Goal: Task Accomplishment & Management: Use online tool/utility

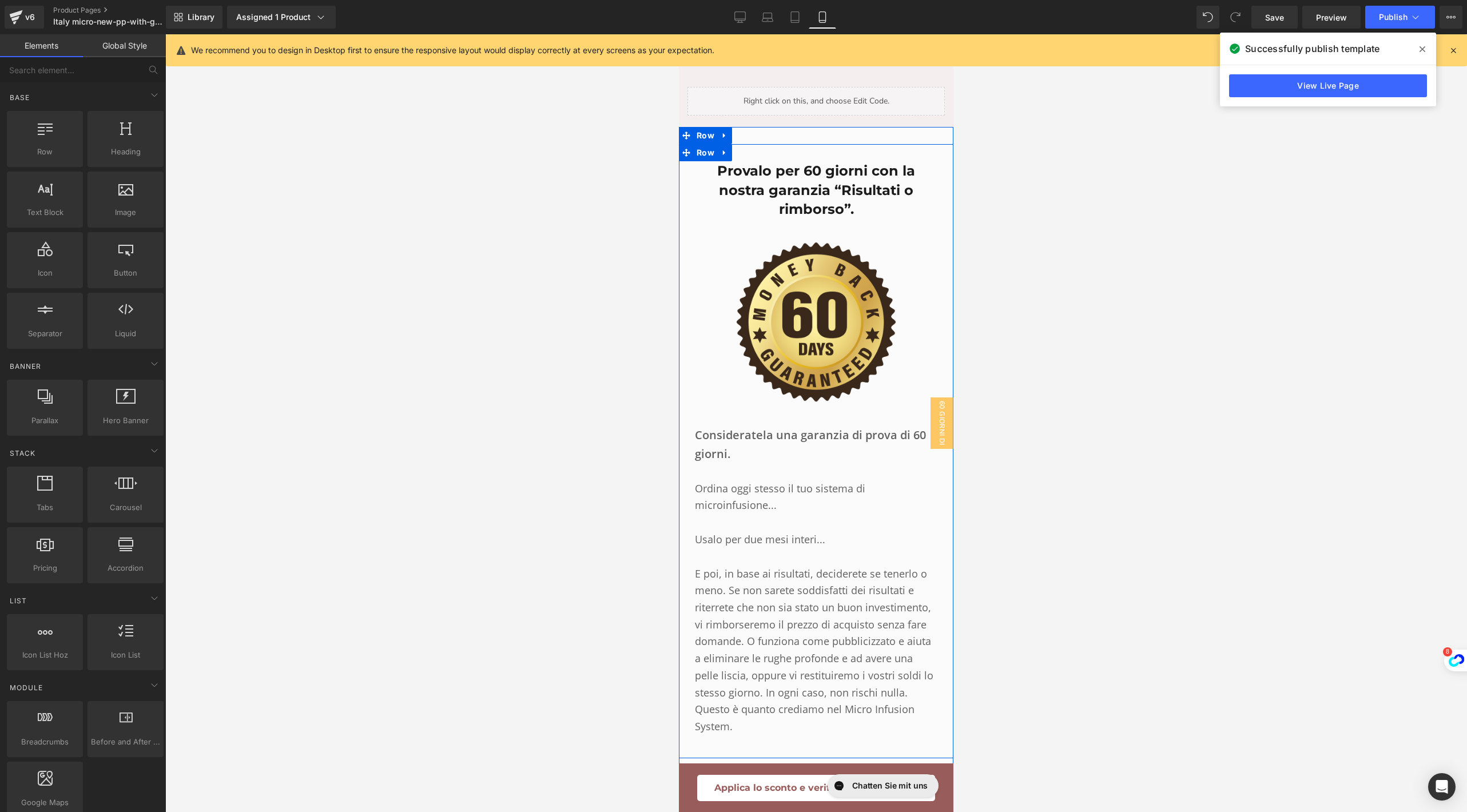
scroll to position [7716, 0]
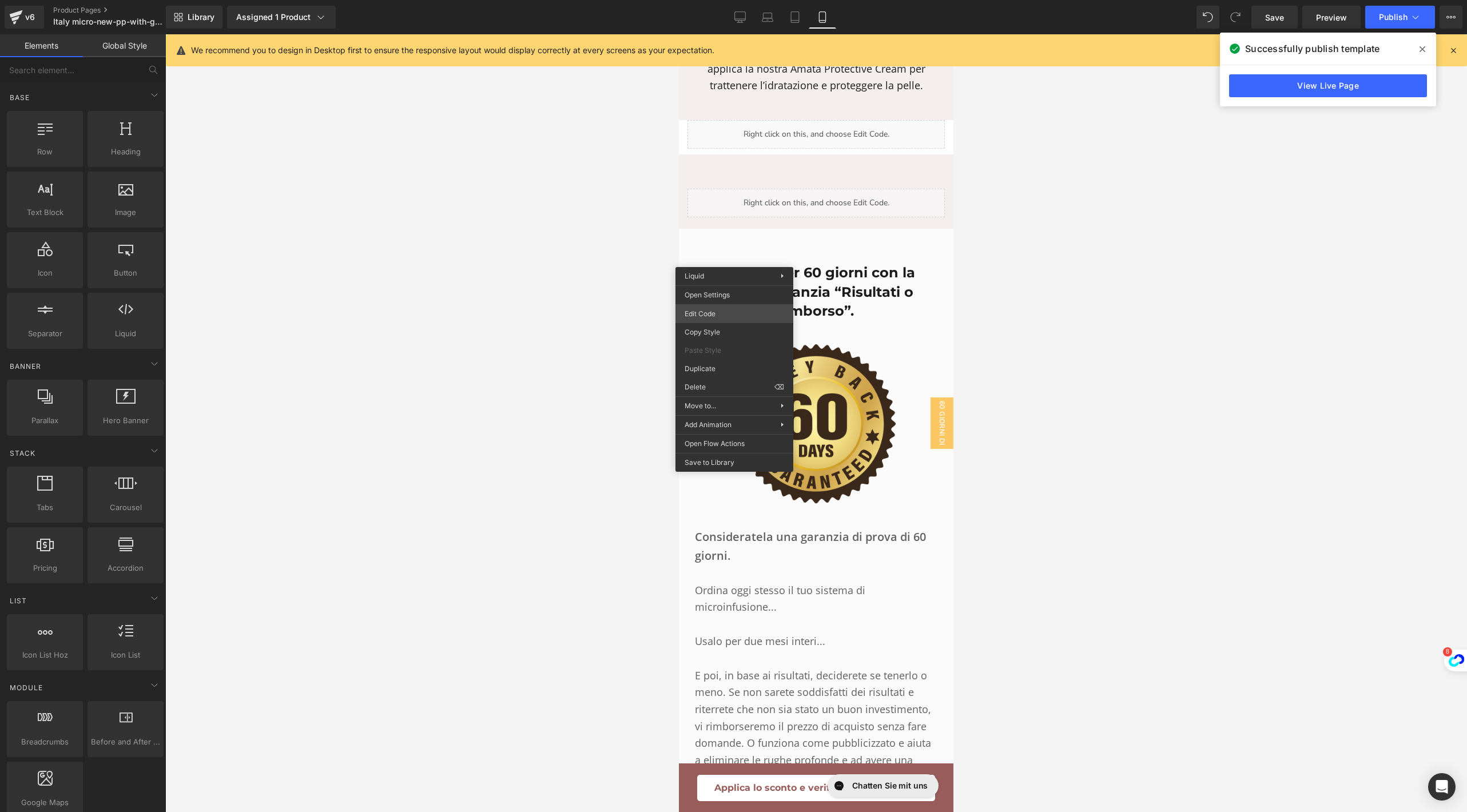
click at [713, 0] on div "You are previewing how the will restyle your page. You can not edit Elements in…" at bounding box center [734, 0] width 1467 height 0
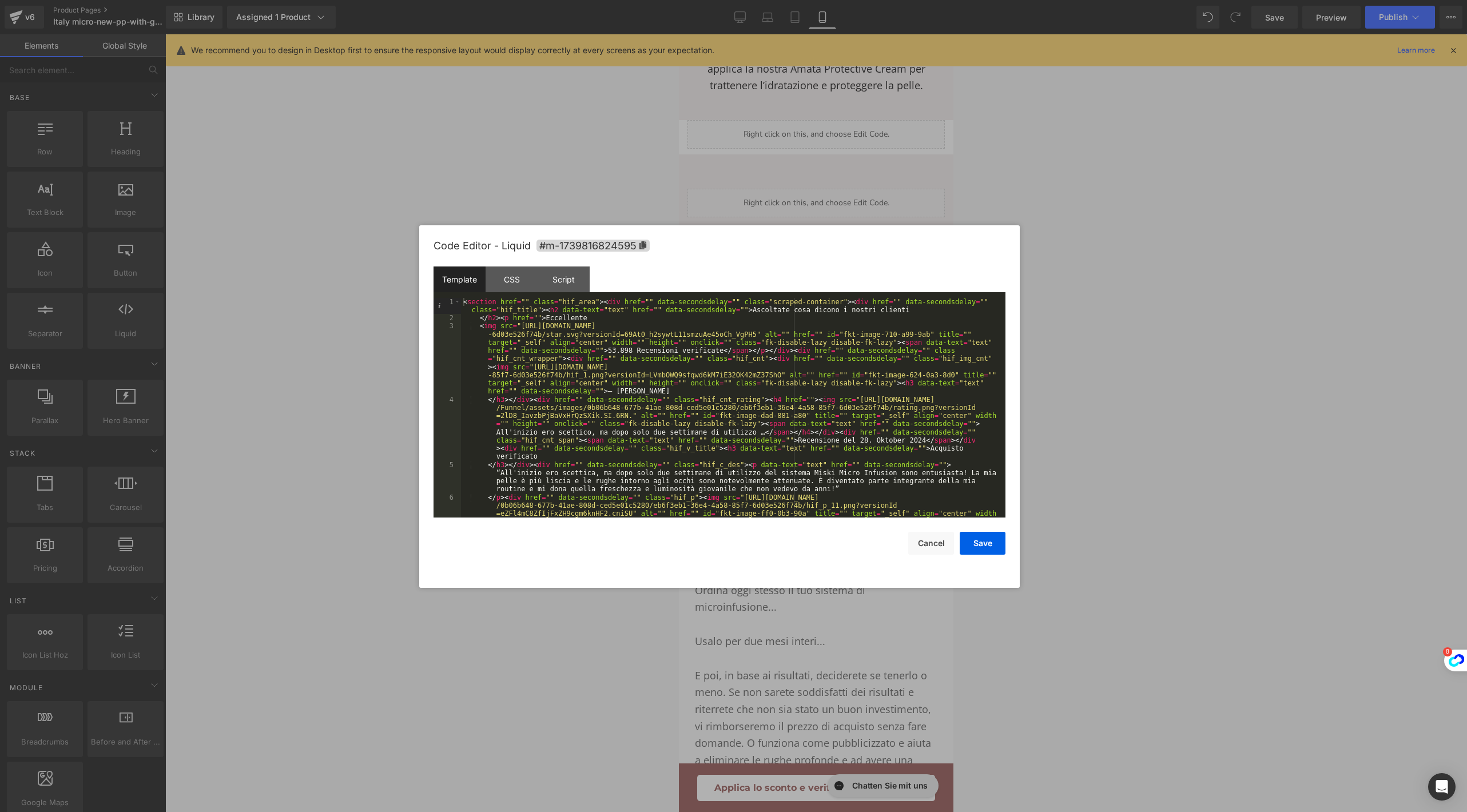
scroll to position [1531, 0]
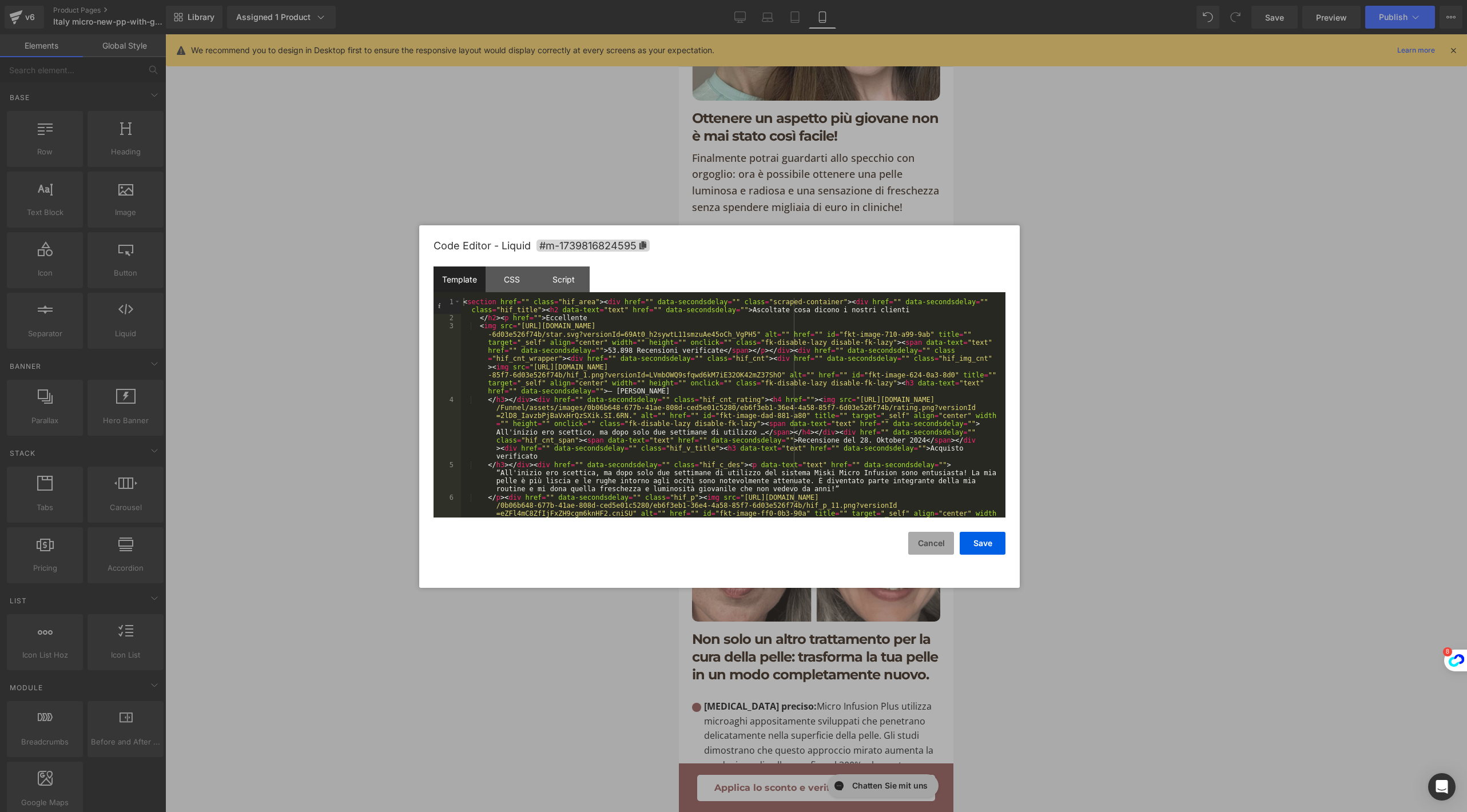
click at [920, 539] on button "Cancel" at bounding box center [931, 543] width 46 height 23
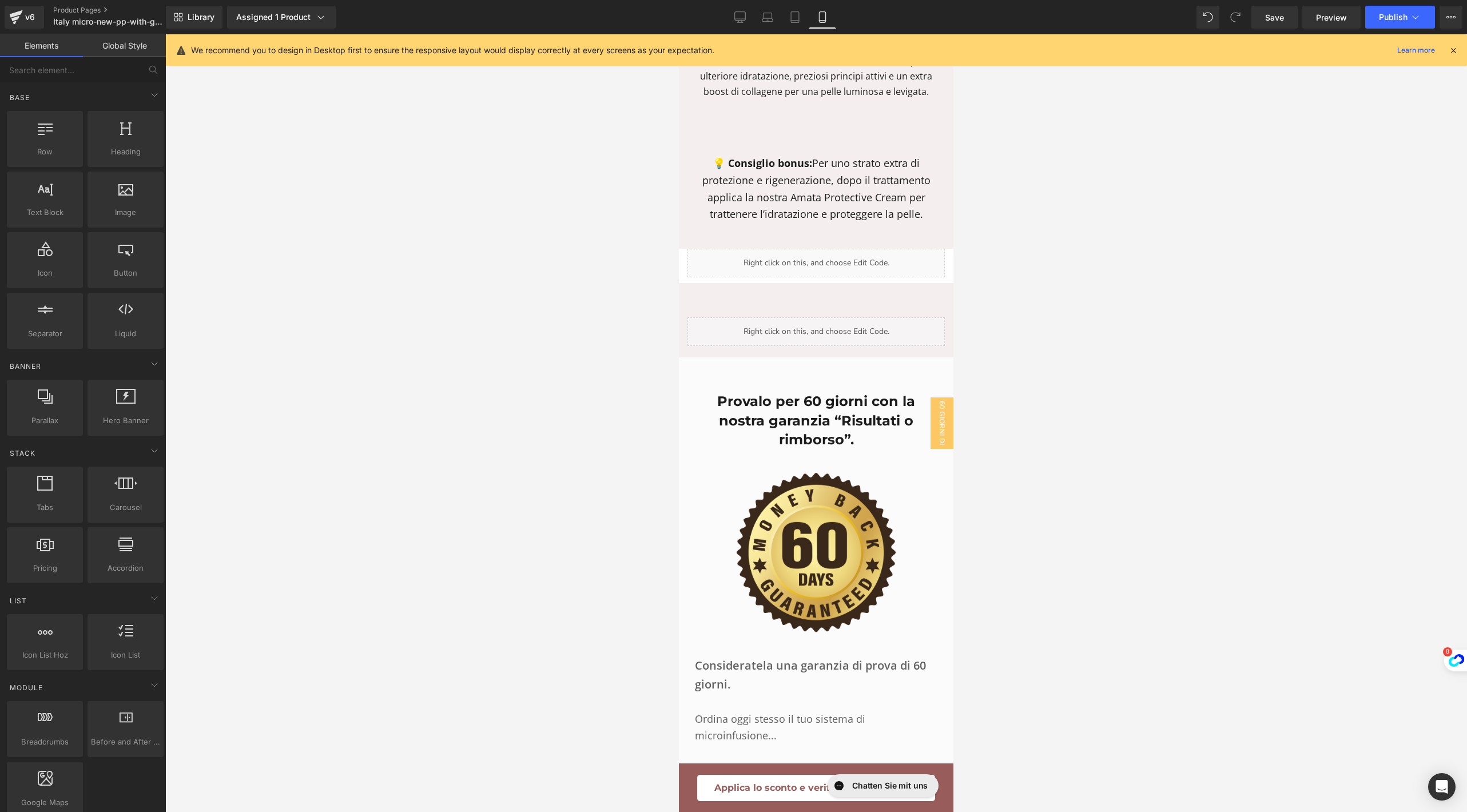
scroll to position [7536, 0]
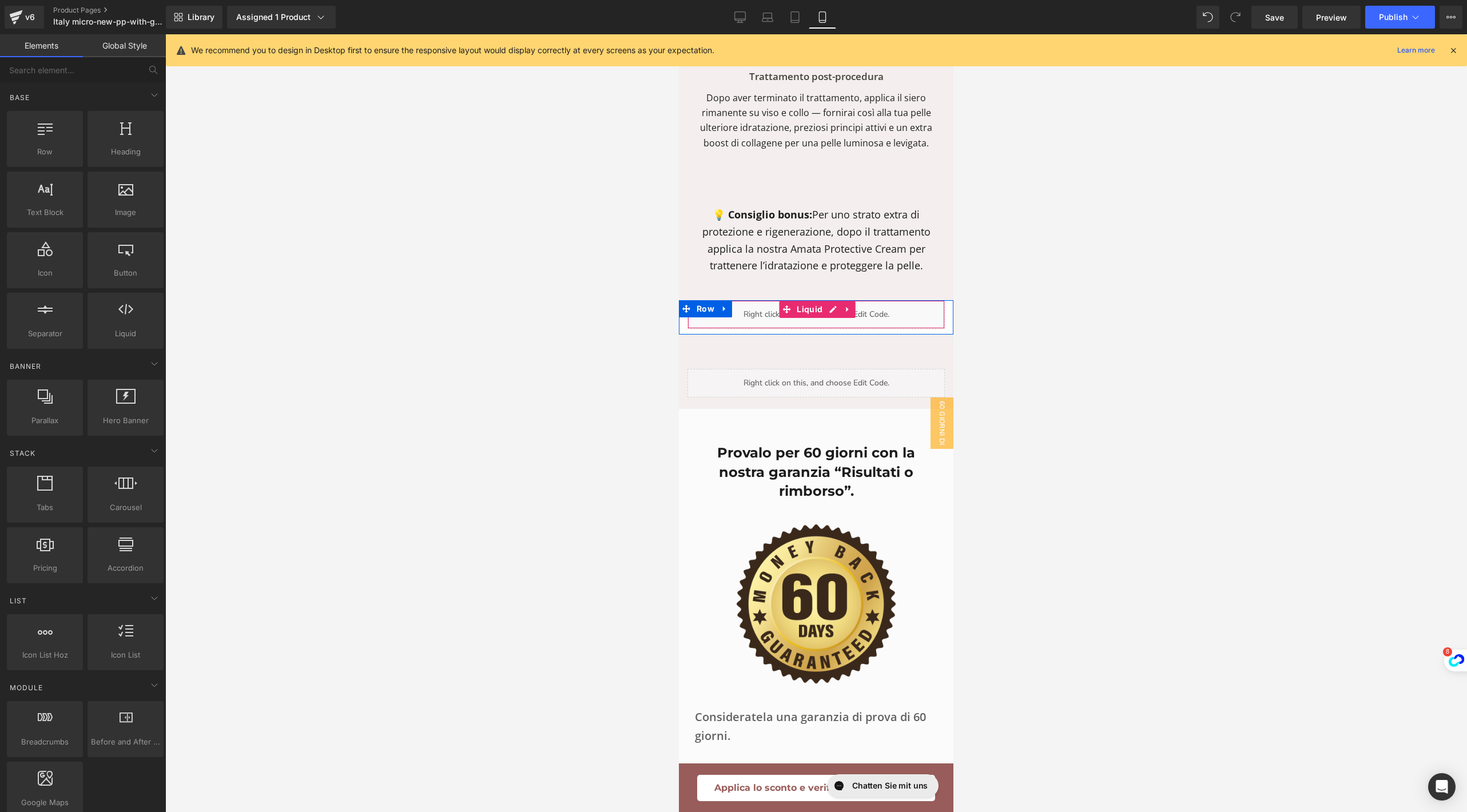
click at [772, 329] on div "Liquid" at bounding box center [816, 314] width 257 height 28
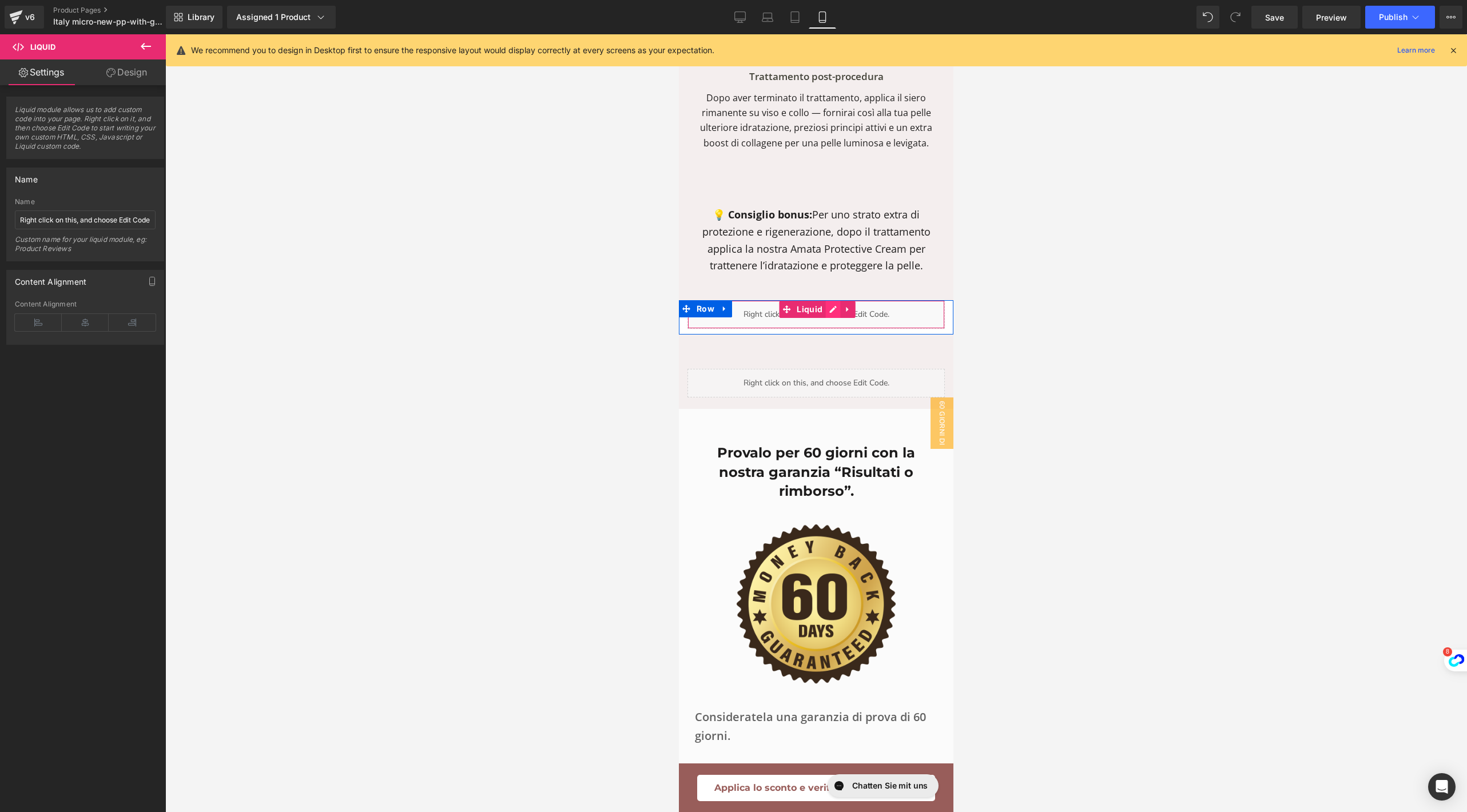
click at [821, 329] on div "Liquid" at bounding box center [816, 314] width 257 height 28
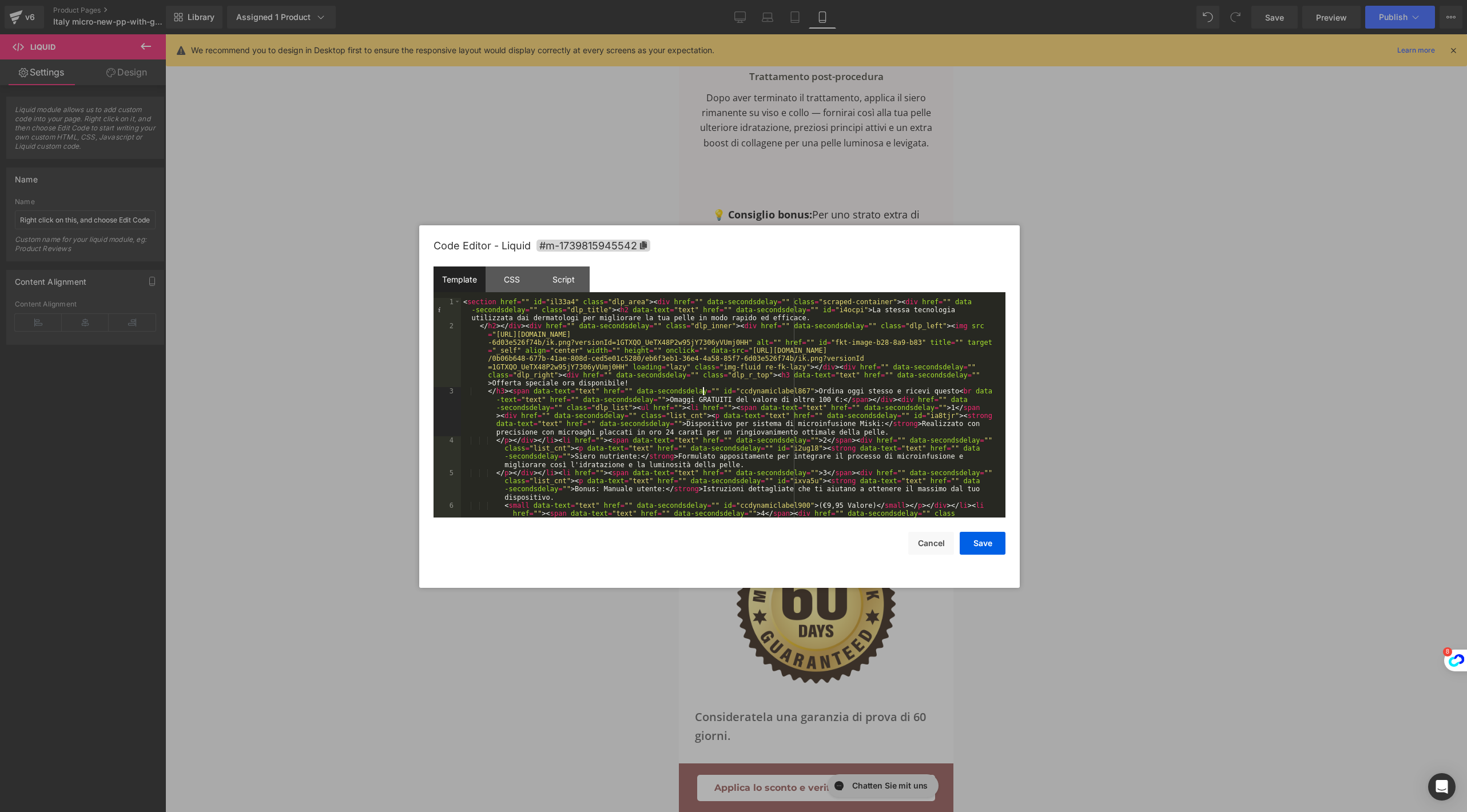
click at [703, 394] on div "< section href = "" id = "il33a4" class = "dlp_area" > < div href = "" data-sec…" at bounding box center [731, 440] width 540 height 285
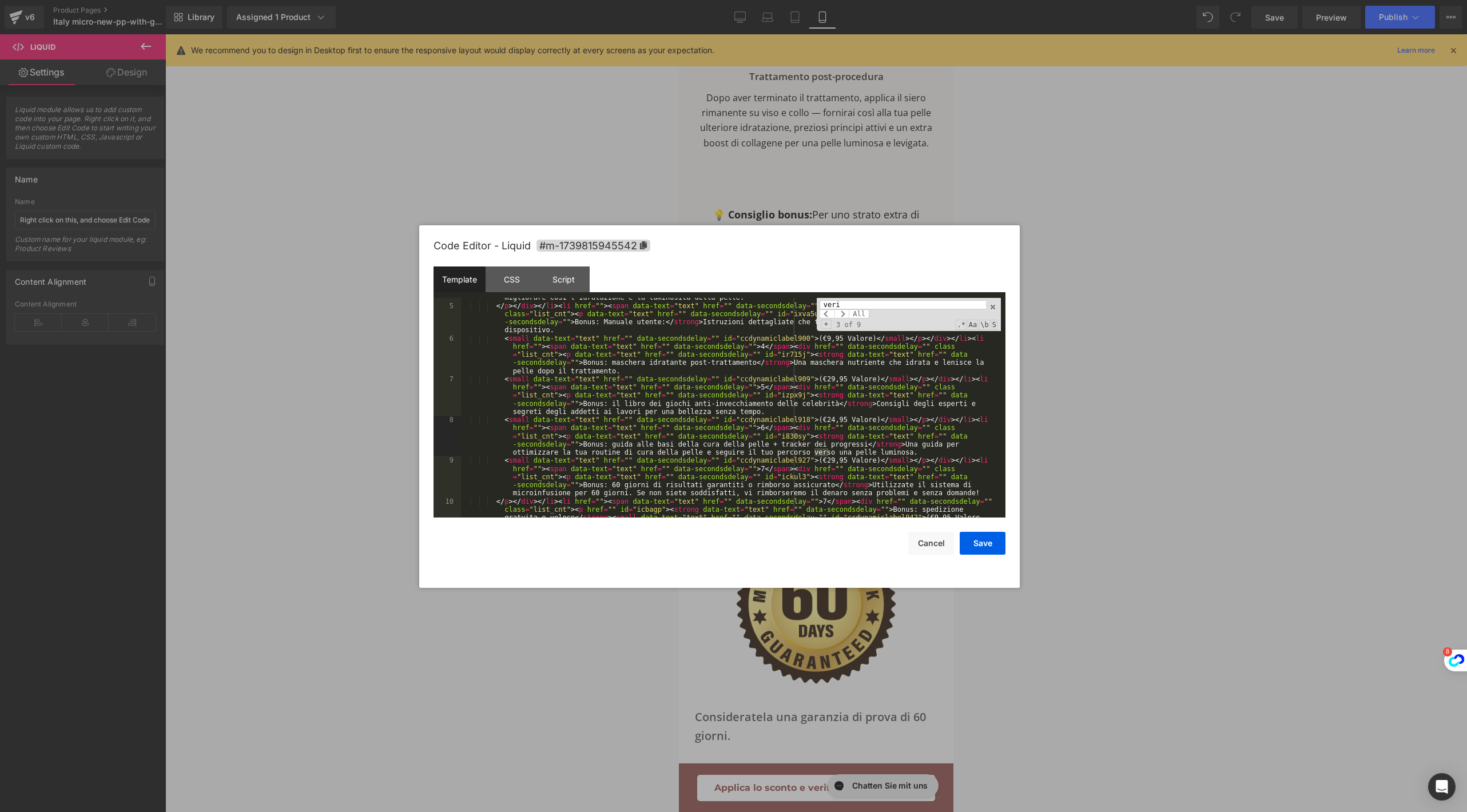
scroll to position [293, 0]
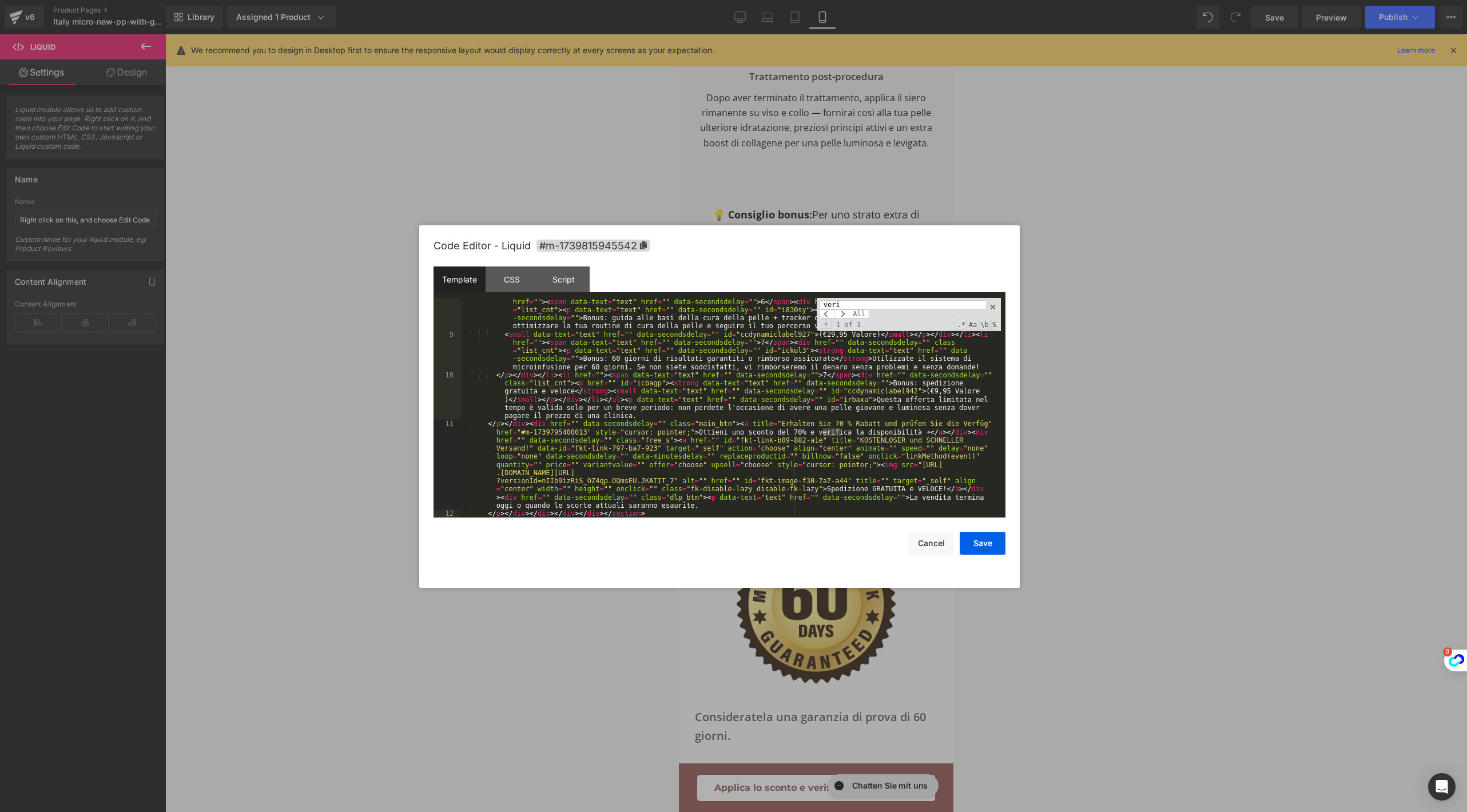
type input "veri"
click at [991, 311] on div "veri All Replace All + 1 of 1 .* Aa \b S" at bounding box center [909, 314] width 184 height 33
click at [996, 304] on div "veri All Replace All + 1 of 1 .* Aa \b S" at bounding box center [909, 314] width 184 height 33
click at [989, 307] on span at bounding box center [993, 307] width 8 height 8
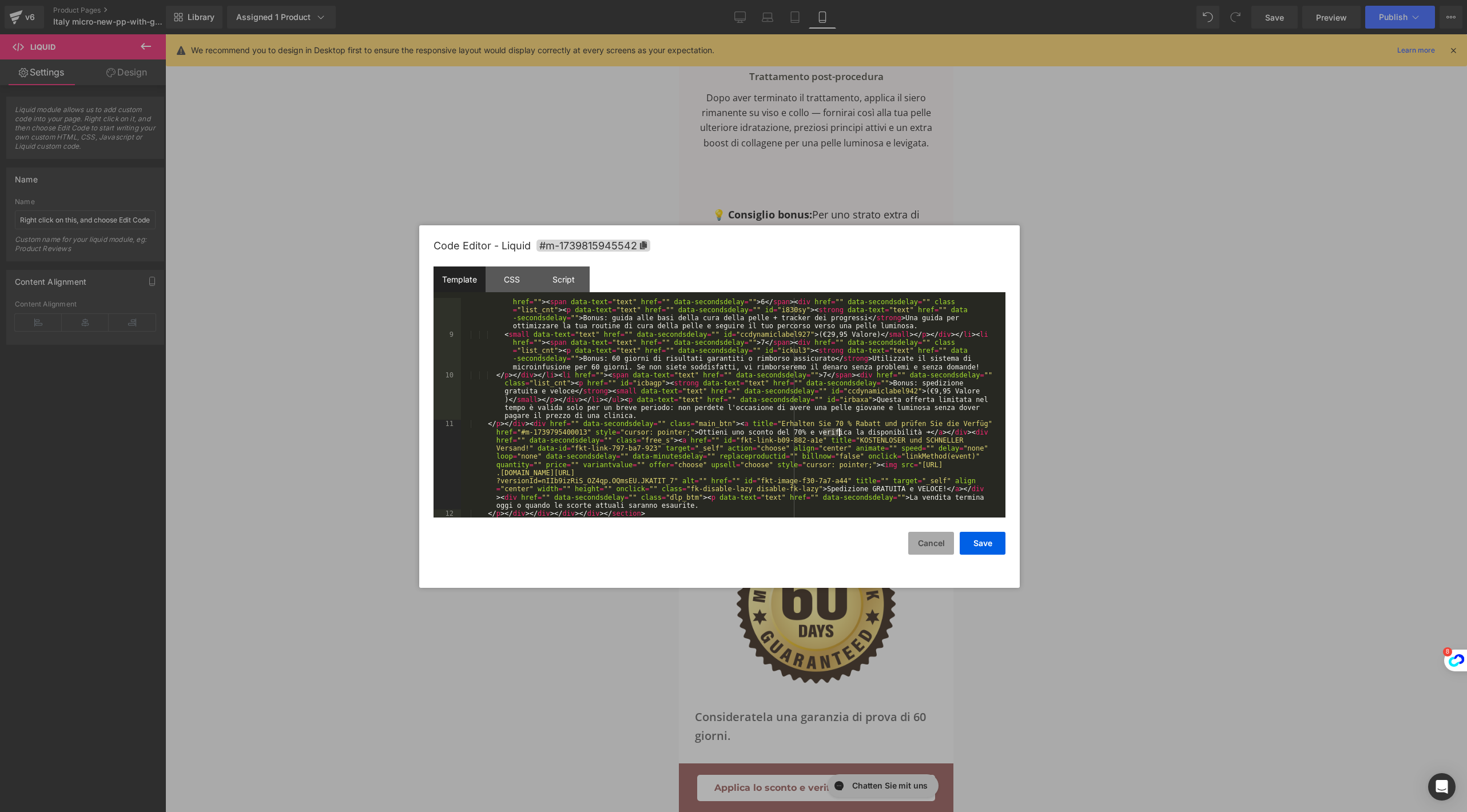
click at [922, 544] on button "Cancel" at bounding box center [931, 543] width 46 height 23
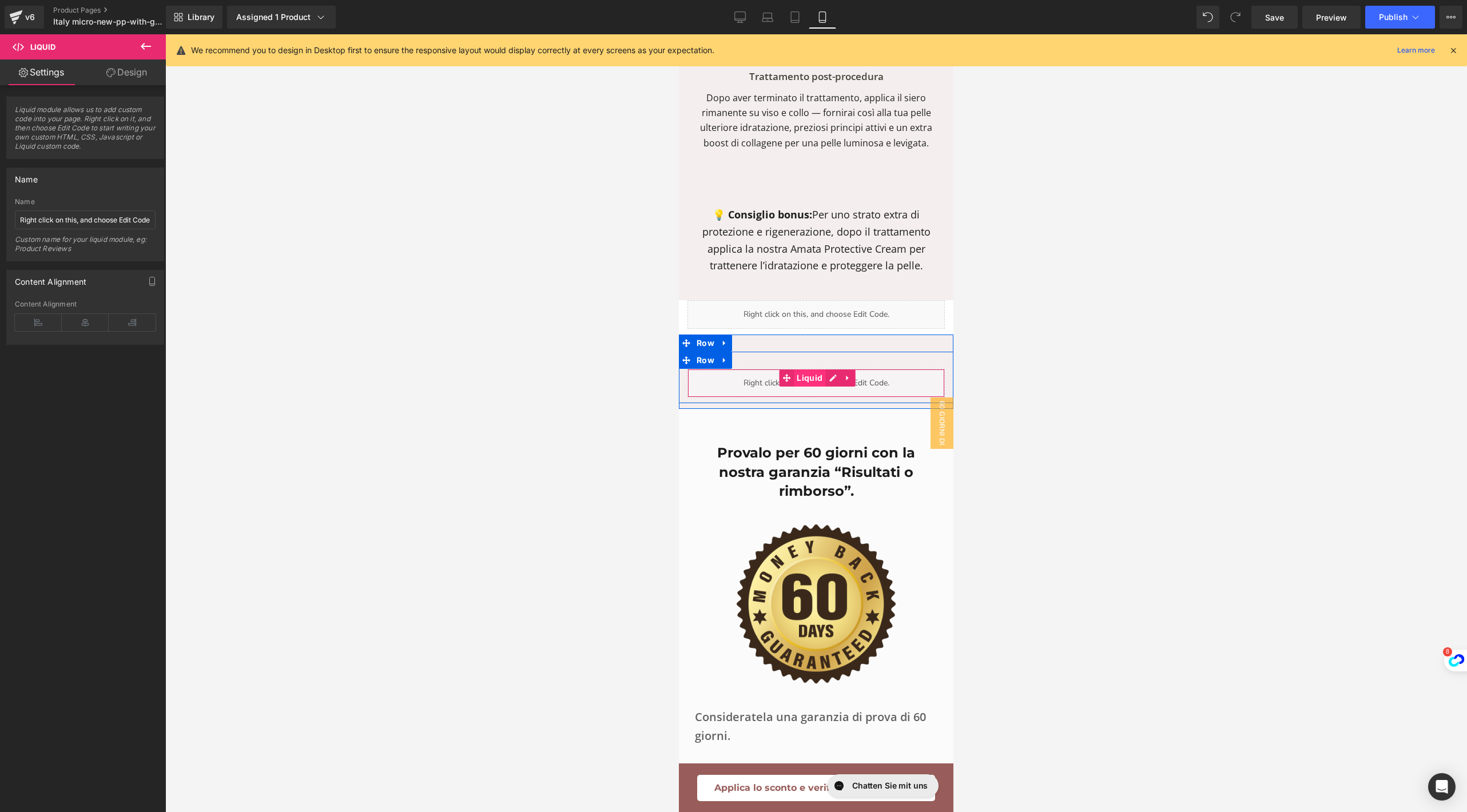
click at [803, 387] on span "Liquid" at bounding box center [810, 378] width 32 height 17
click at [840, 387] on link at bounding box center [848, 378] width 15 height 17
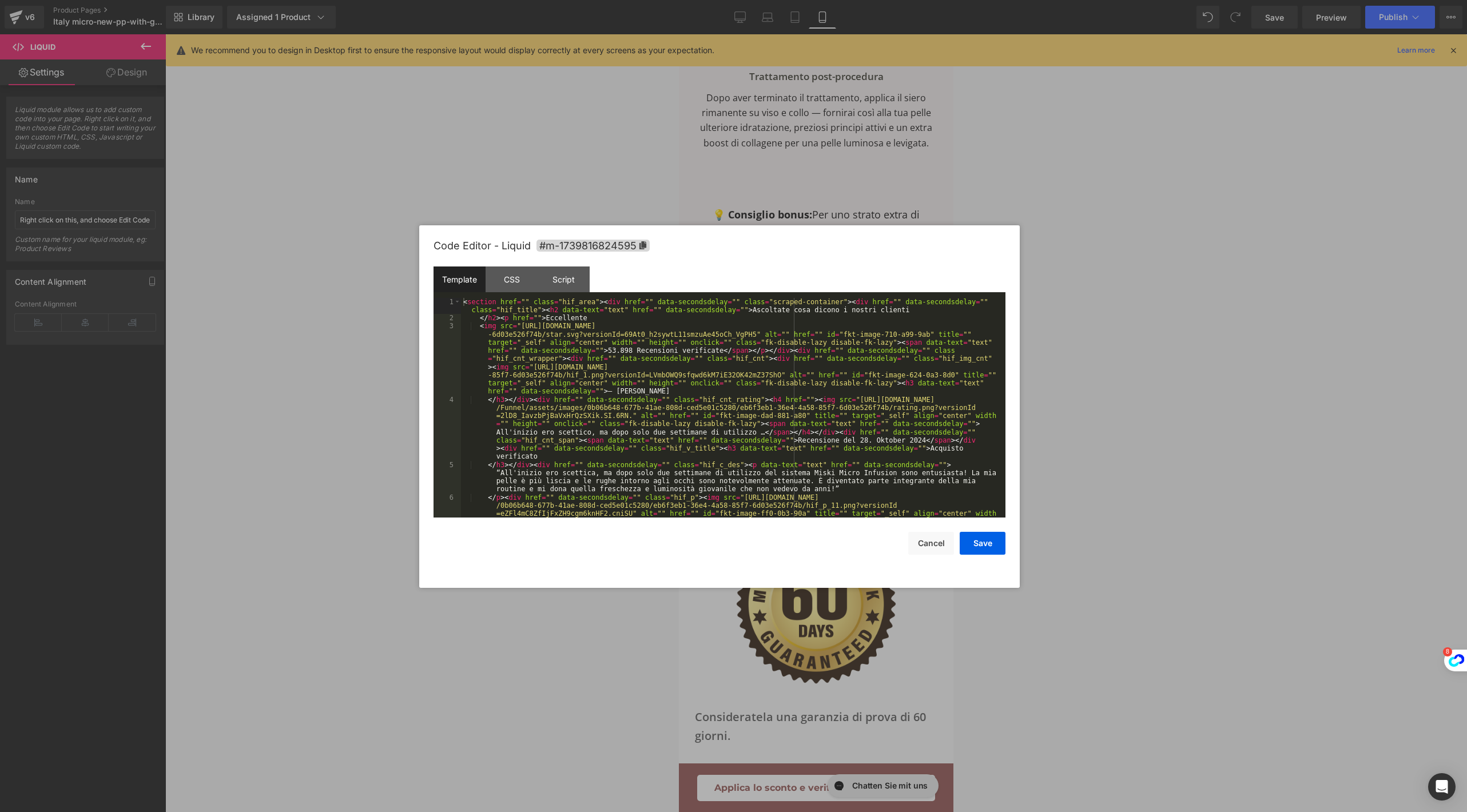
click at [810, 387] on link at bounding box center [810, 378] width 15 height 17
click at [736, 466] on div "< section href = "" class = "hif_area" > < div href = "" data-secondsdelay = ""…" at bounding box center [731, 452] width 540 height 310
click at [848, 314] on span at bounding box center [842, 314] width 15 height 9
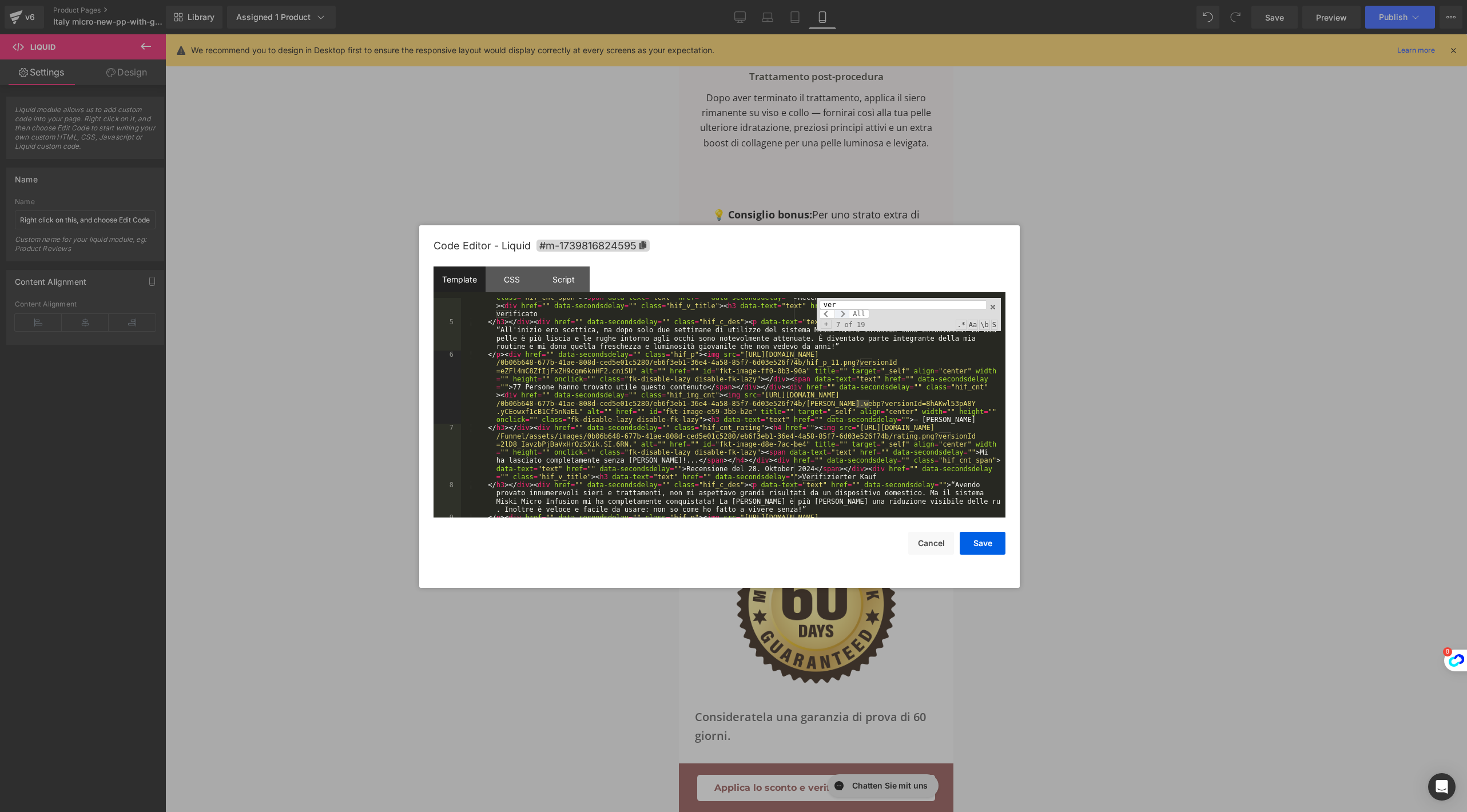
scroll to position [142, 0]
click at [848, 314] on span at bounding box center [842, 314] width 15 height 9
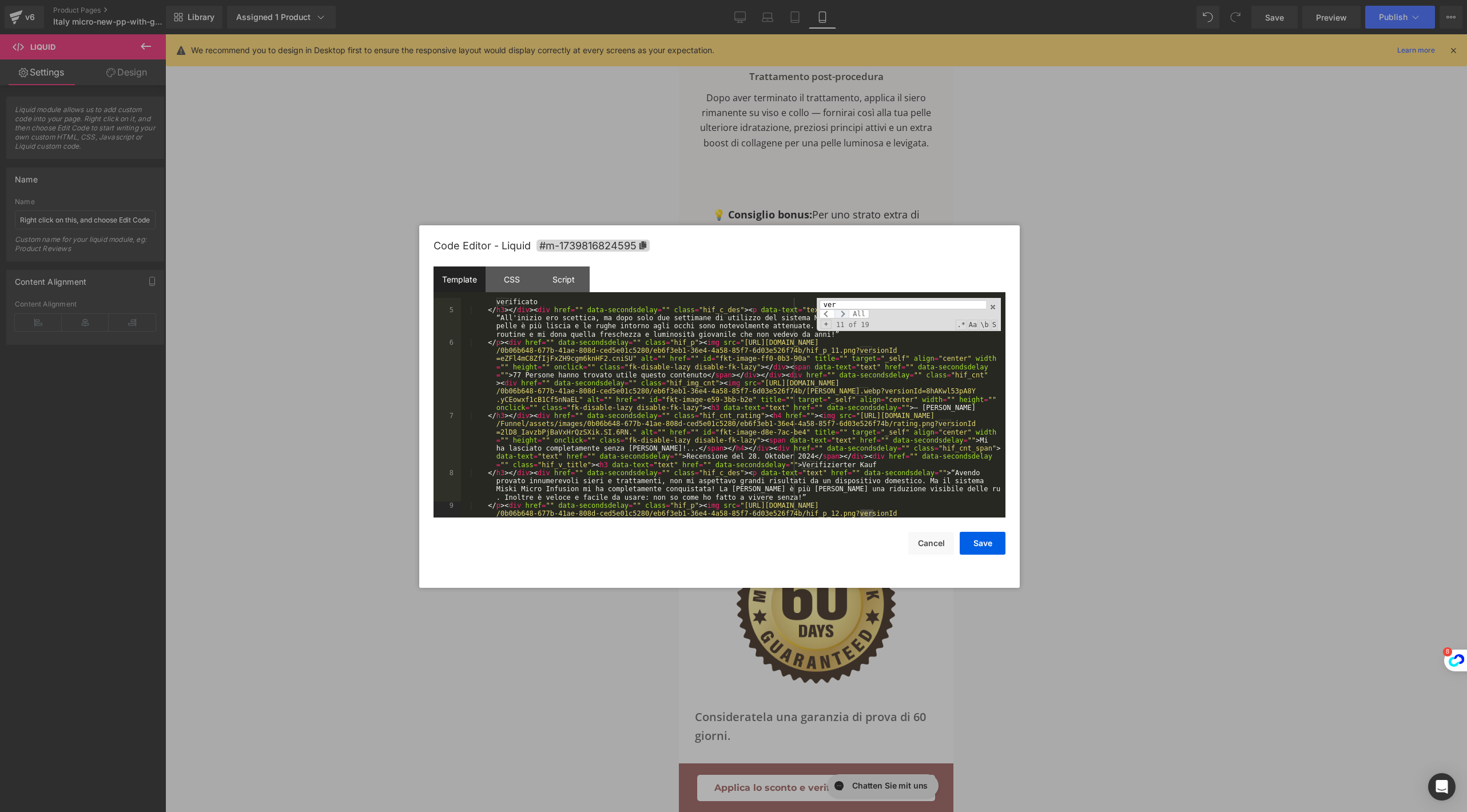
scroll to position [155, 0]
click at [856, 301] on input "ver" at bounding box center [903, 305] width 166 height 9
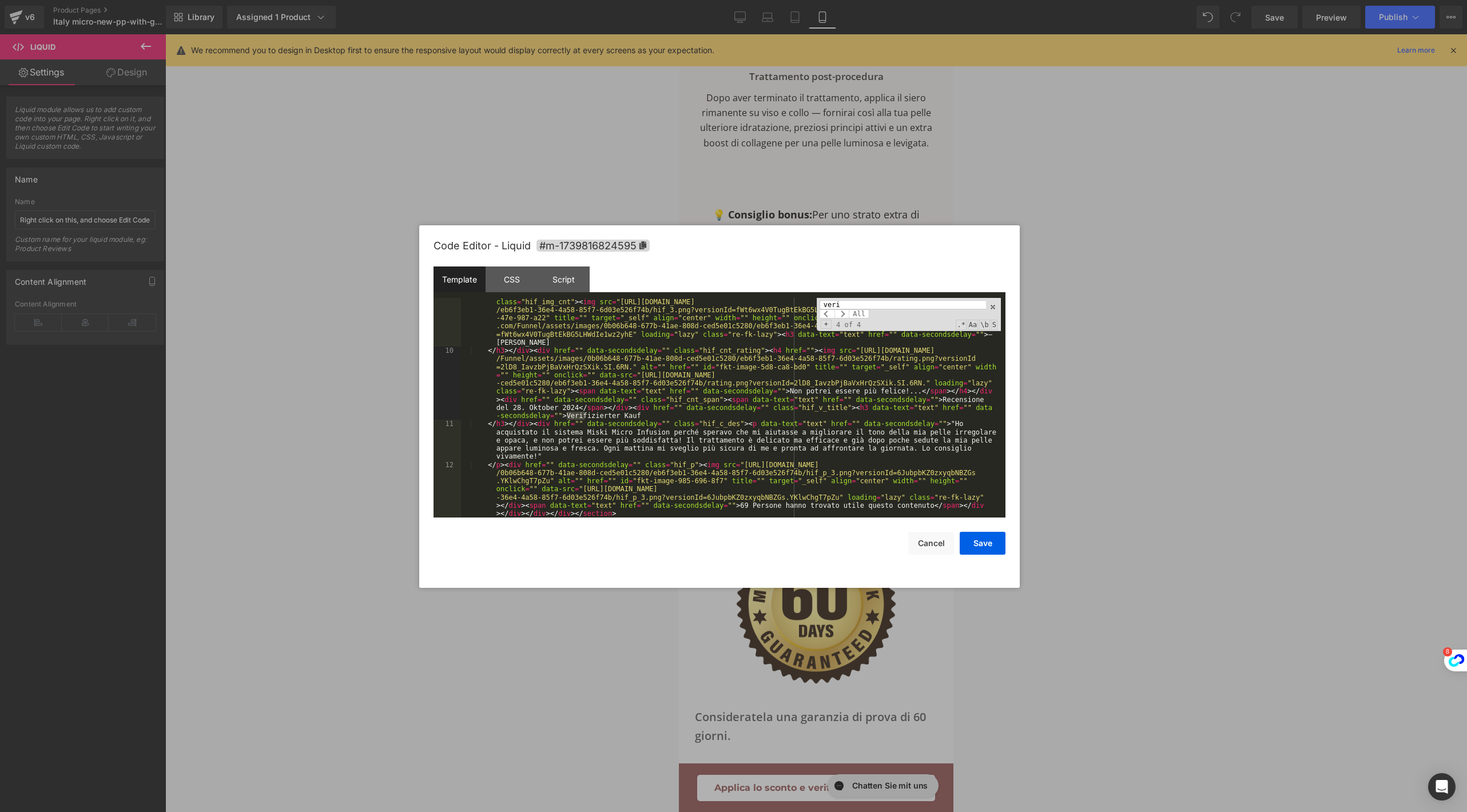
scroll to position [415, 0]
click at [844, 313] on span at bounding box center [842, 314] width 15 height 9
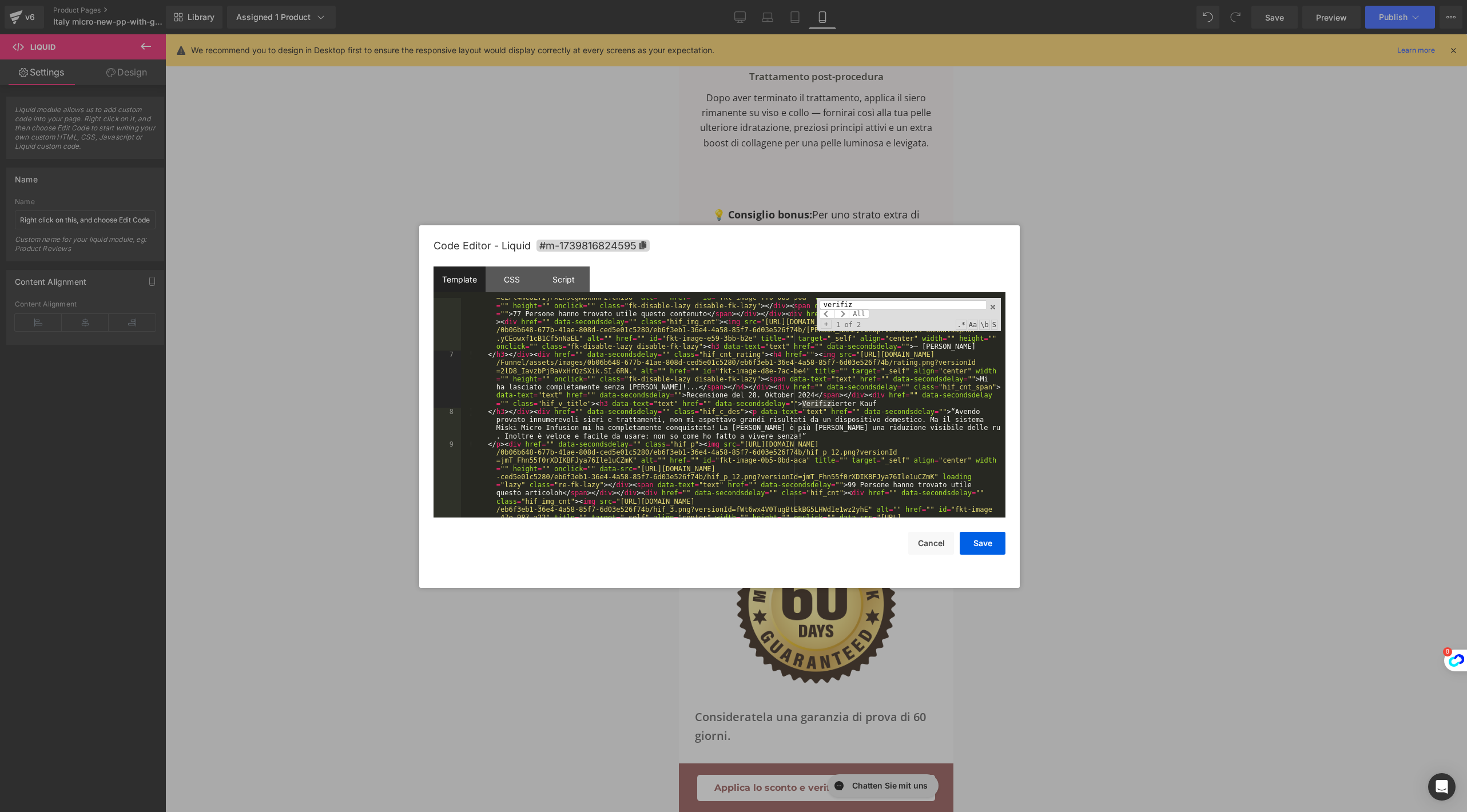
scroll to position [216, 0]
type input "verifizier"
drag, startPoint x: 802, startPoint y: 403, endPoint x: 877, endPoint y: 403, distance: 75.0
click at [877, 403] on div "</ p > < div href = "" data-secondsdelay = "" class = "hif_p" > < img src = "[U…" at bounding box center [731, 476] width 540 height 399
click at [855, 312] on span "All" at bounding box center [859, 314] width 21 height 9
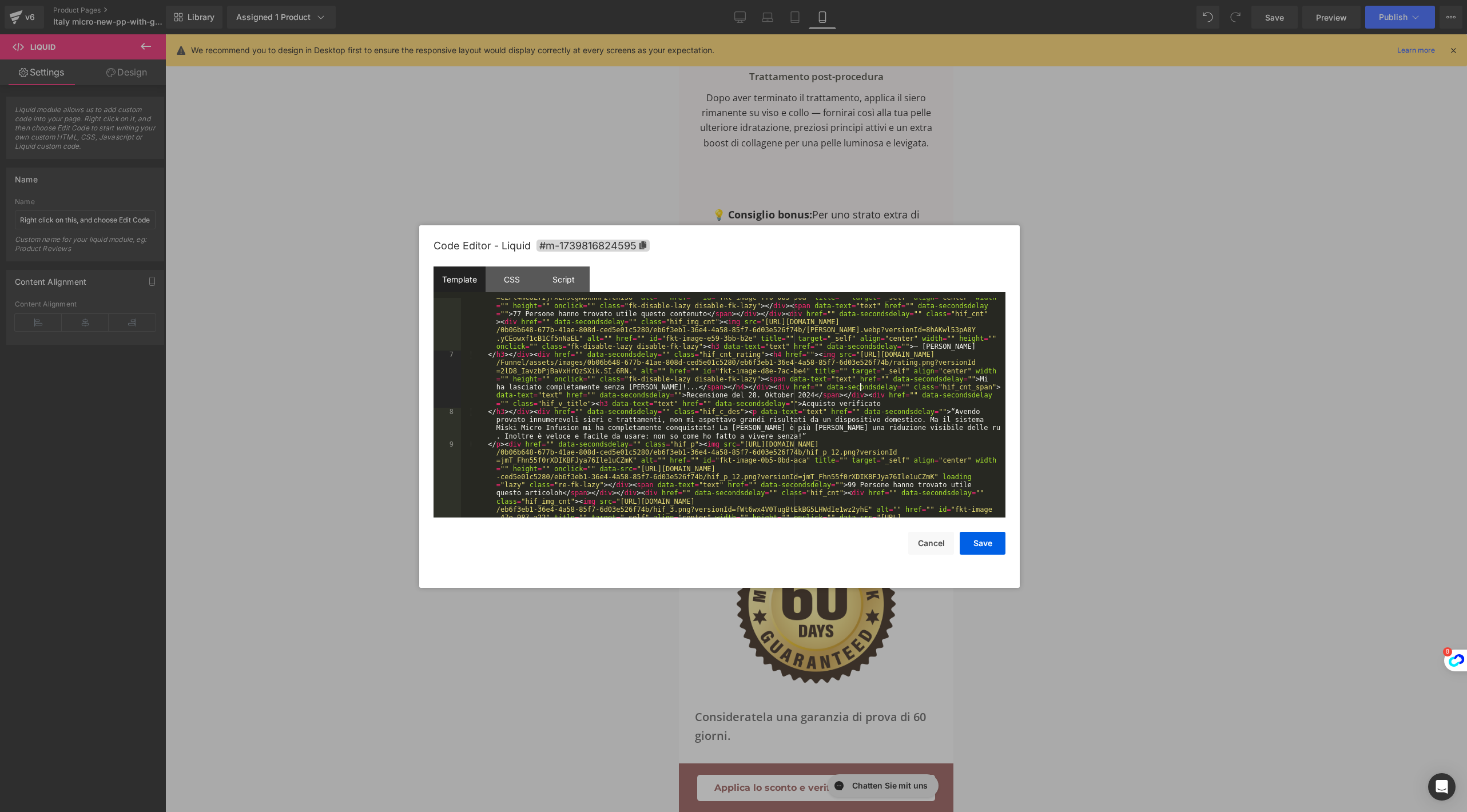
click at [861, 385] on div "</ p > < div href = "" data-secondsdelay = "" class = "hif_p" > < img src = "[U…" at bounding box center [731, 476] width 540 height 399
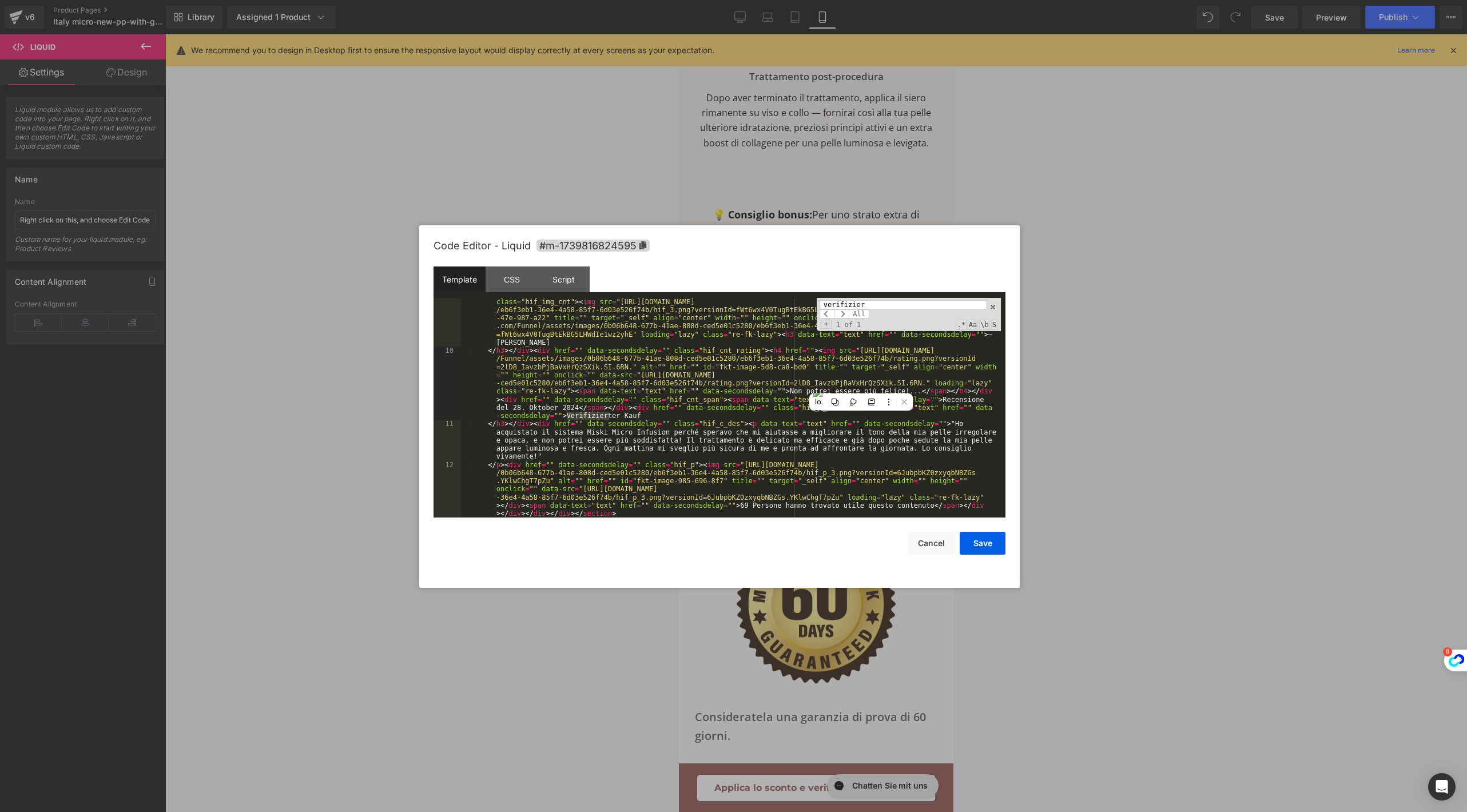
scroll to position [415, 0]
click at [902, 399] on icon at bounding box center [904, 402] width 8 height 8
click at [857, 423] on span "Auf dieser Seite deaktivieren" at bounding box center [804, 425] width 106 height 10
click at [909, 313] on div "verifizier All" at bounding box center [903, 309] width 166 height 18
drag, startPoint x: 567, startPoint y: 414, endPoint x: 646, endPoint y: 414, distance: 79.0
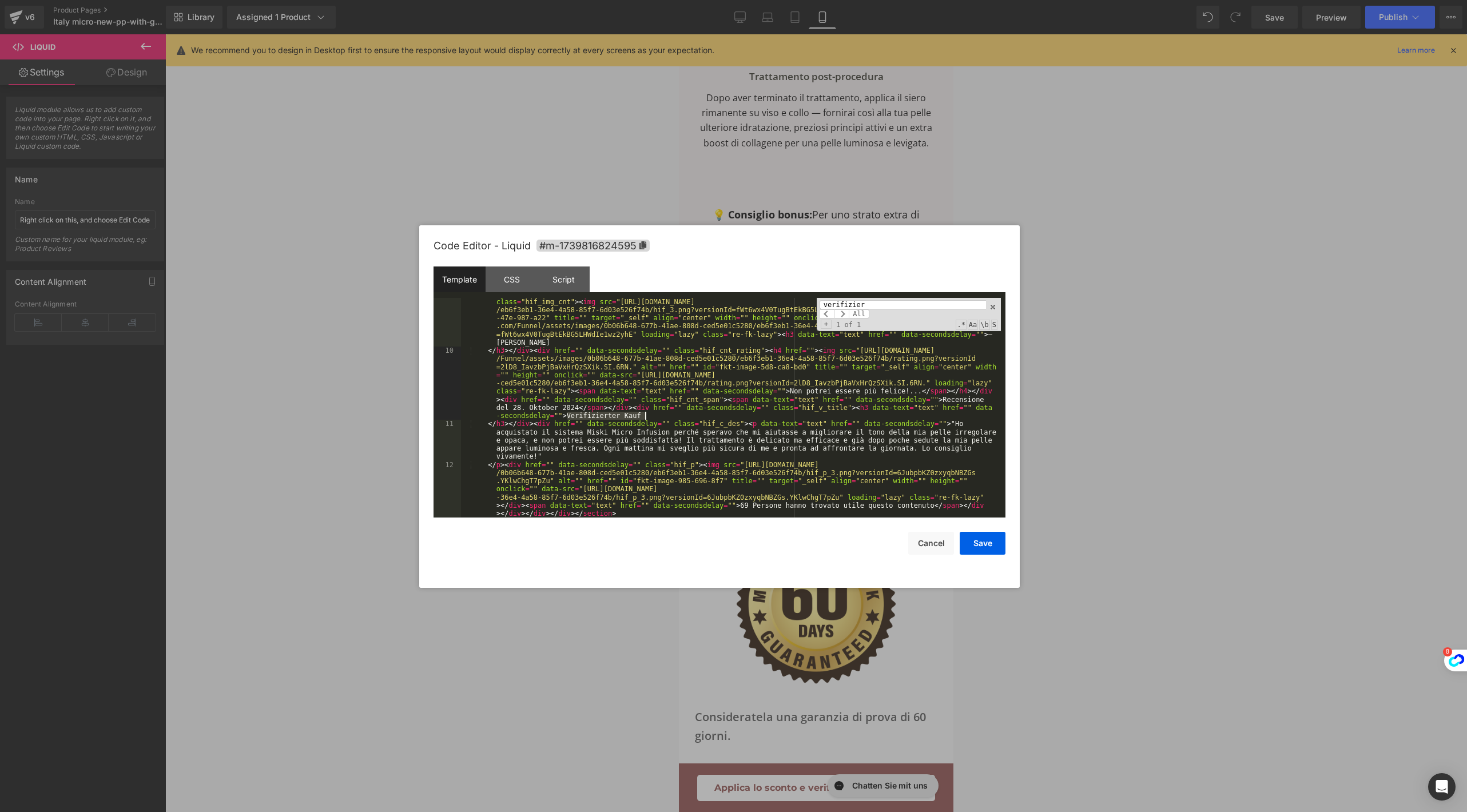
click at [646, 414] on div "</ p > < div href = "" data-secondsdelay = "" class = "hif_p" > < img src = "[U…" at bounding box center [731, 432] width 540 height 383
click at [987, 544] on button "Save" at bounding box center [982, 543] width 46 height 23
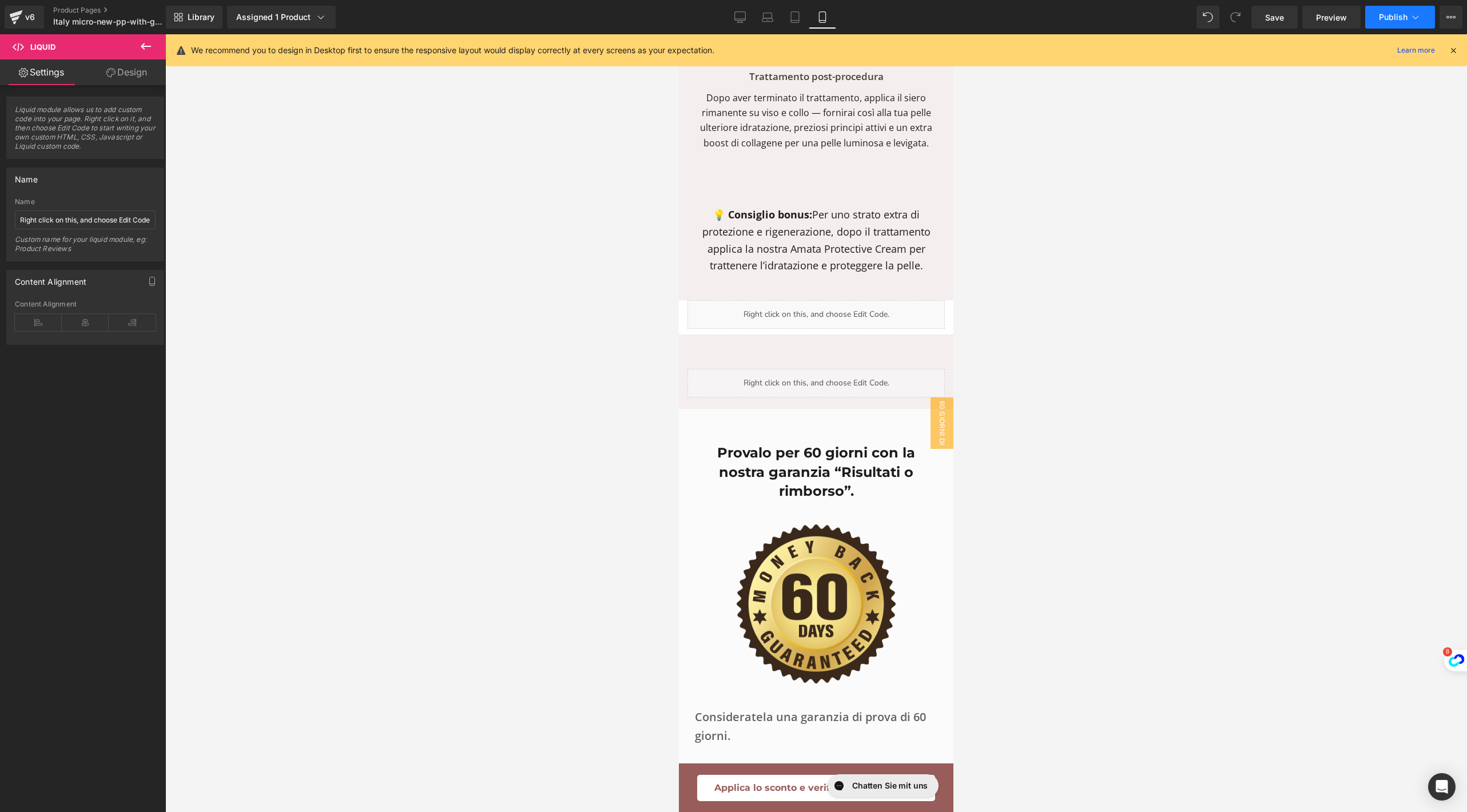
click at [1389, 27] on button "Publish" at bounding box center [1400, 17] width 70 height 23
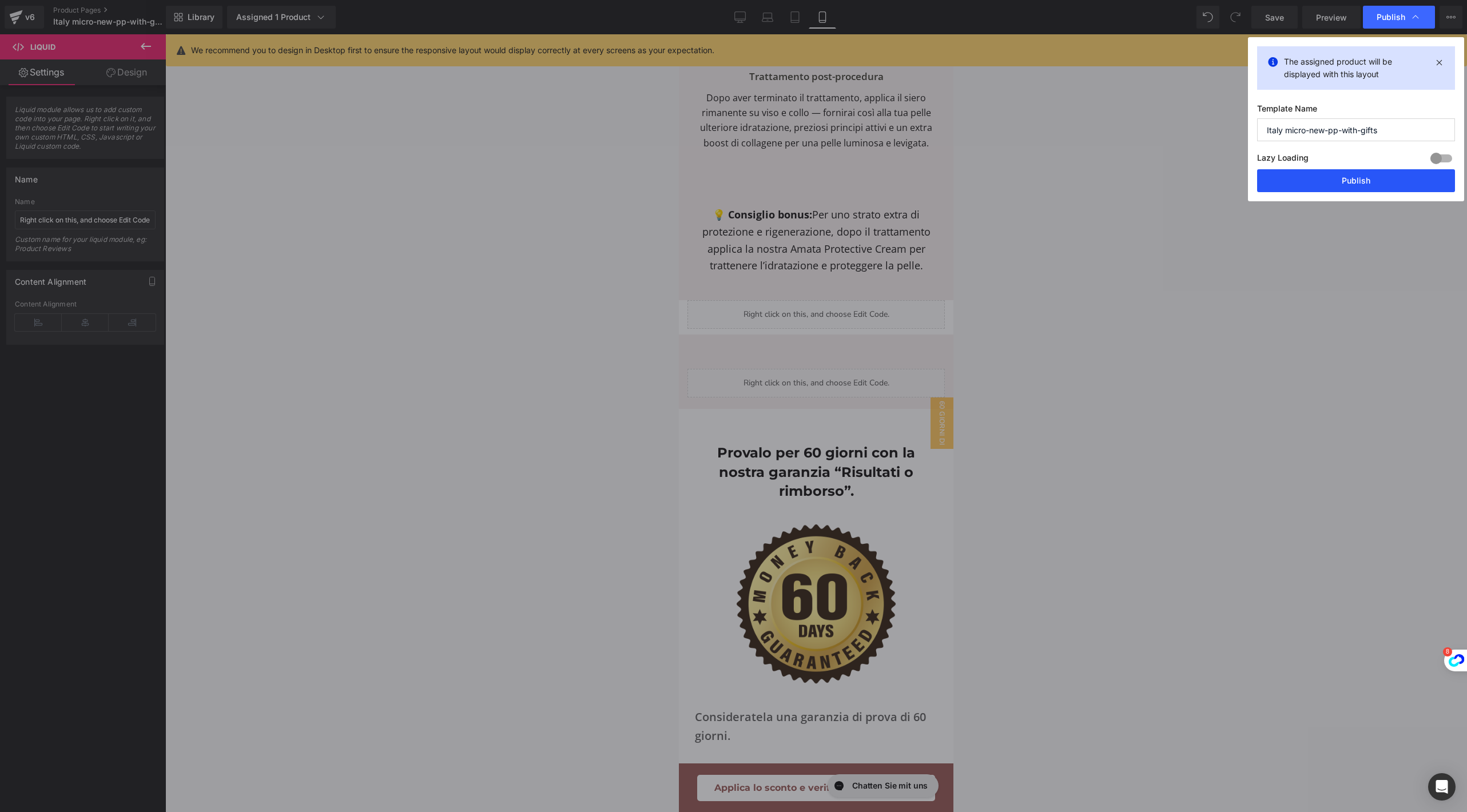
click at [1297, 182] on button "Publish" at bounding box center [1355, 180] width 198 height 23
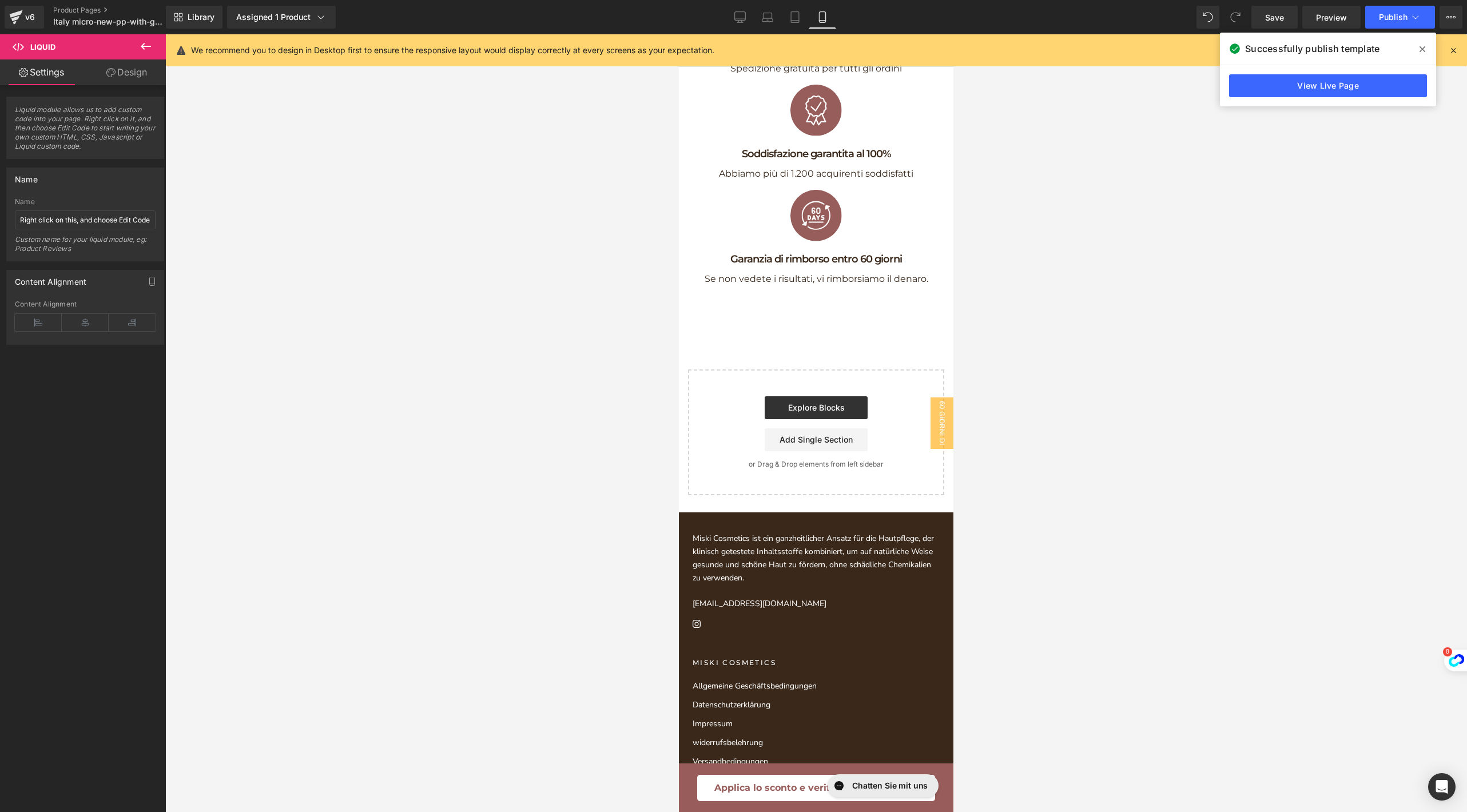
scroll to position [9420, 0]
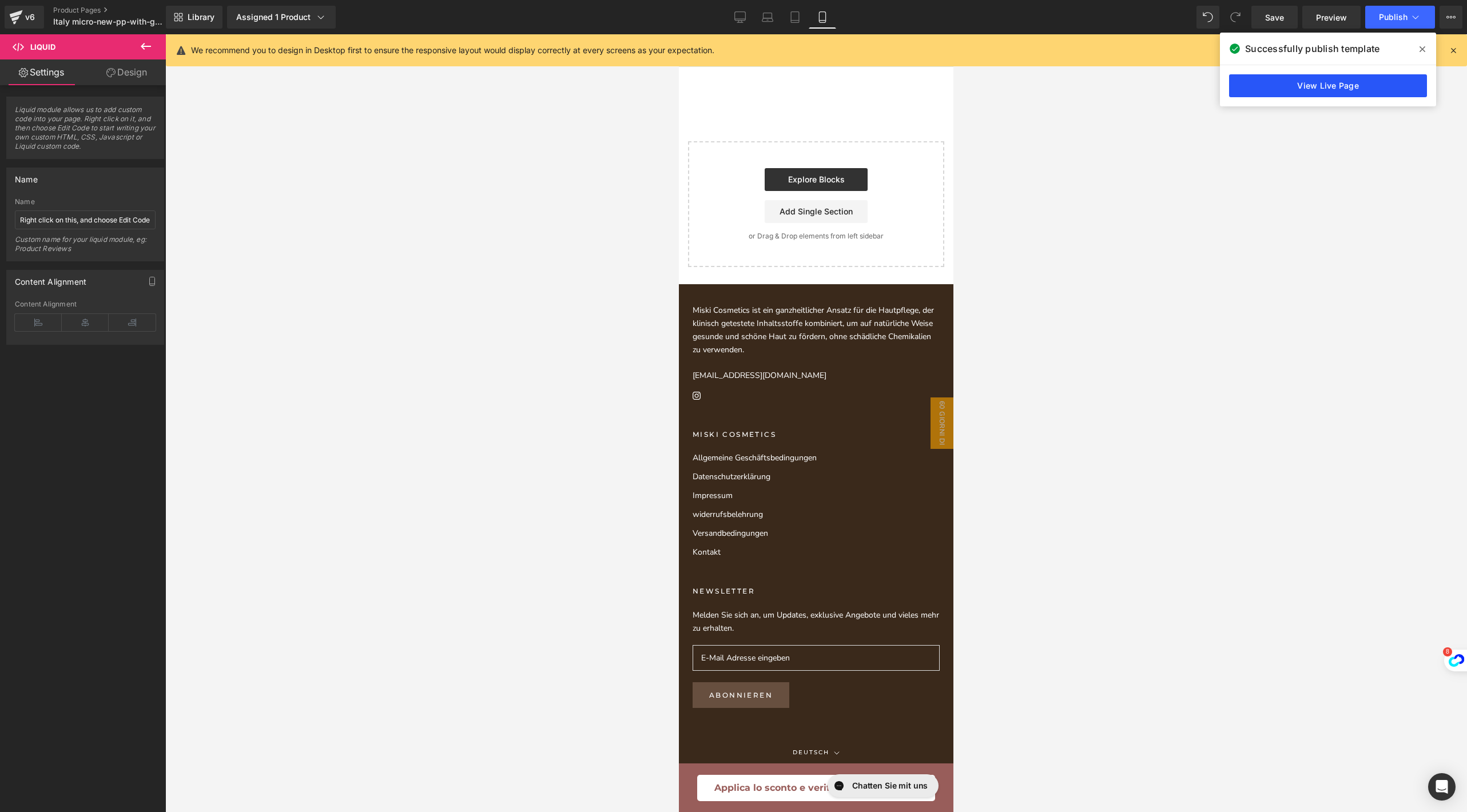
click at [1290, 82] on link "View Live Page" at bounding box center [1328, 85] width 198 height 23
